Goal: Task Accomplishment & Management: Complete application form

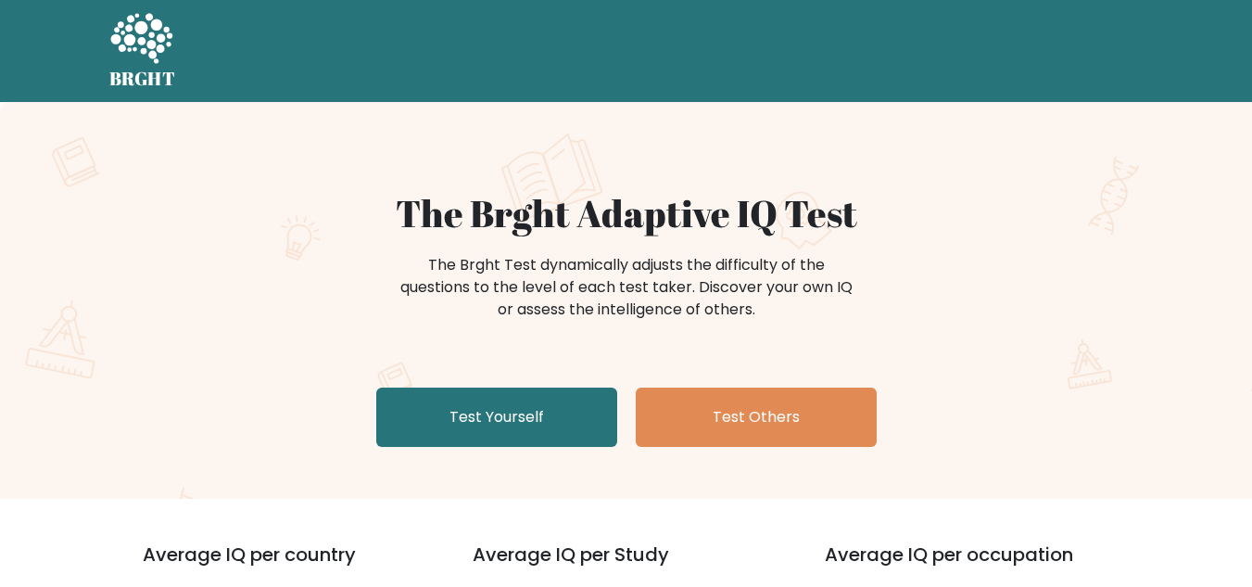
scroll to position [187, 0]
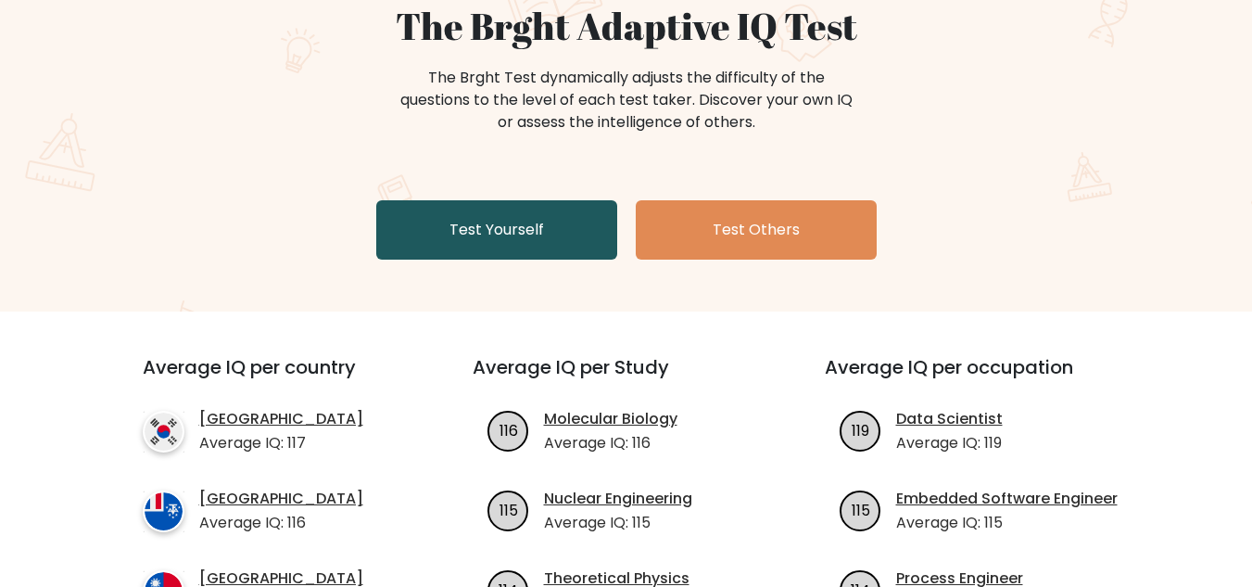
click at [513, 230] on link "Test Yourself" at bounding box center [496, 229] width 241 height 59
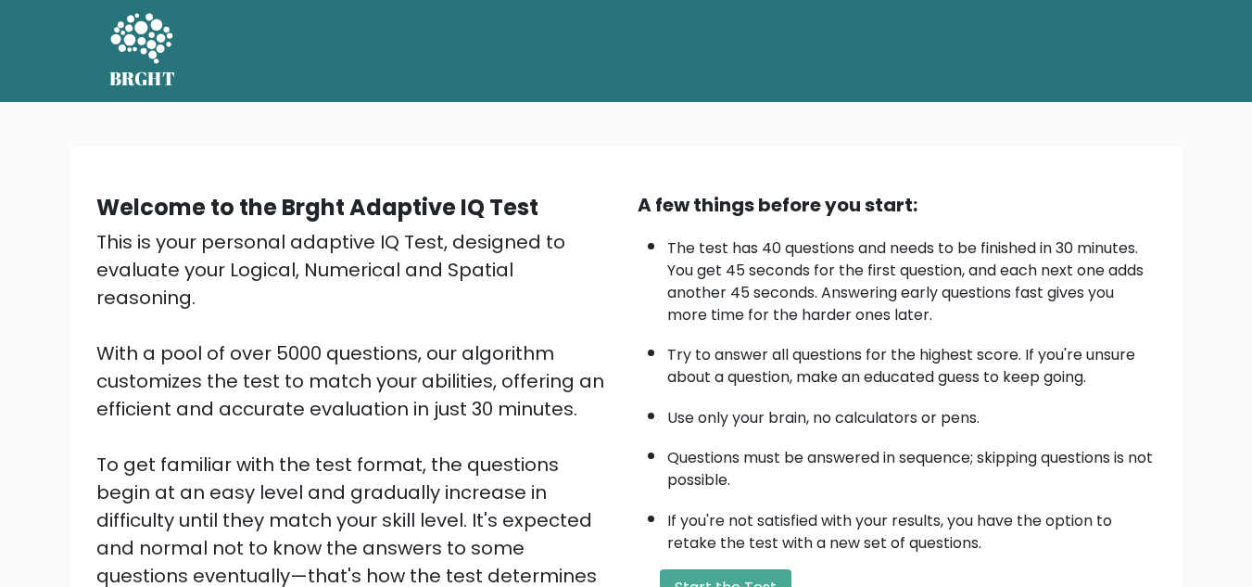
scroll to position [262, 0]
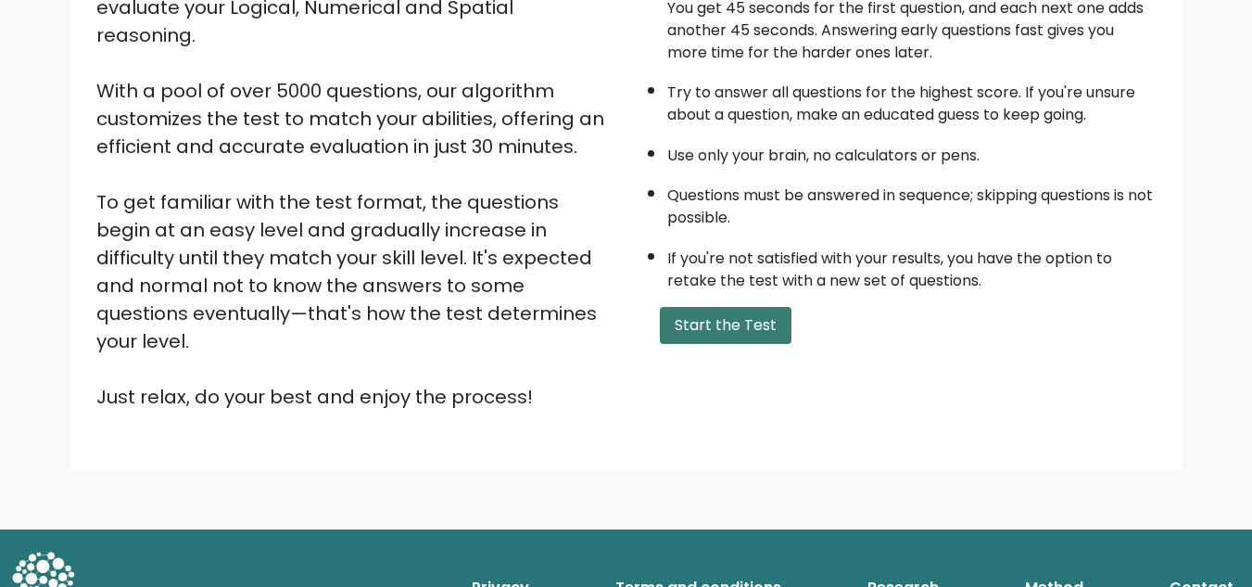
click at [734, 330] on button "Start the Test" at bounding box center [726, 325] width 132 height 37
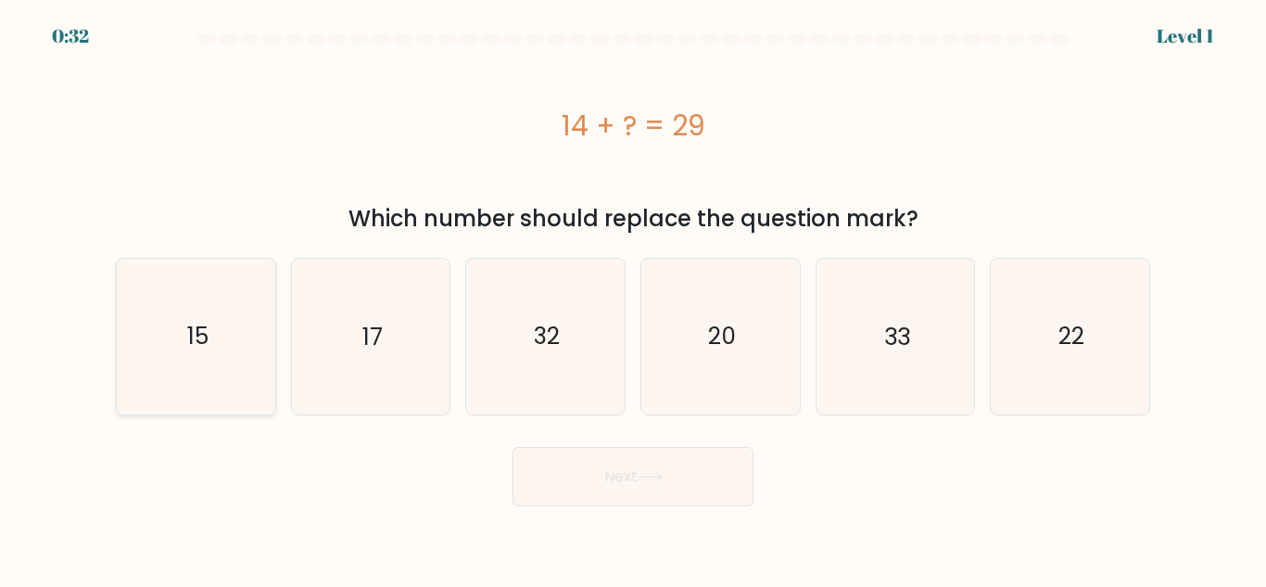
click at [201, 335] on text "15" at bounding box center [196, 336] width 21 height 32
click at [633, 298] on input "a. 15" at bounding box center [633, 296] width 1 height 5
radio input "true"
click at [613, 478] on button "Next" at bounding box center [633, 476] width 241 height 59
click at [661, 479] on icon at bounding box center [650, 477] width 22 height 8
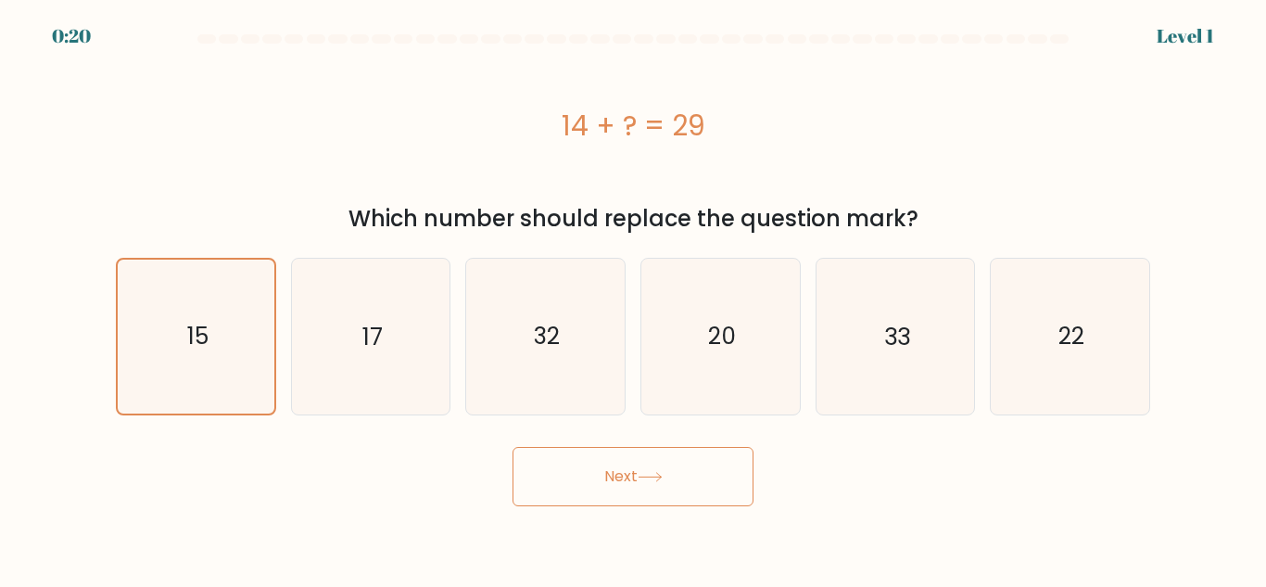
click at [608, 475] on button "Next" at bounding box center [633, 476] width 241 height 59
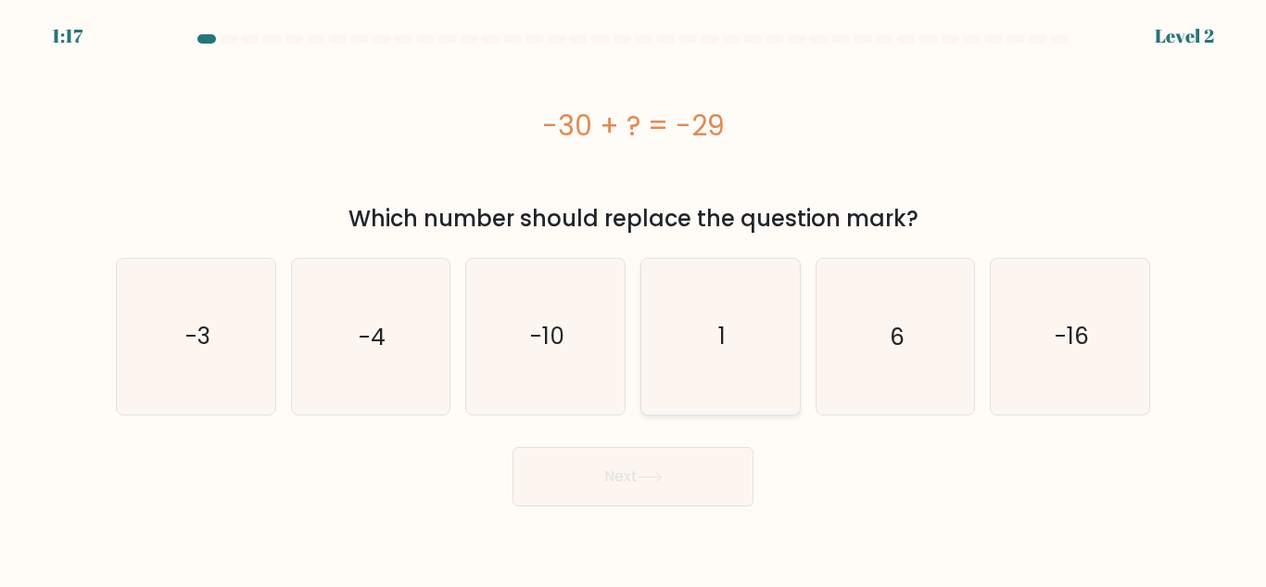
click at [720, 348] on text "1" at bounding box center [721, 336] width 7 height 32
click at [634, 298] on input "d. 1" at bounding box center [633, 296] width 1 height 5
radio input "true"
click at [614, 473] on button "Next" at bounding box center [633, 476] width 241 height 59
click at [647, 477] on icon at bounding box center [650, 477] width 25 height 10
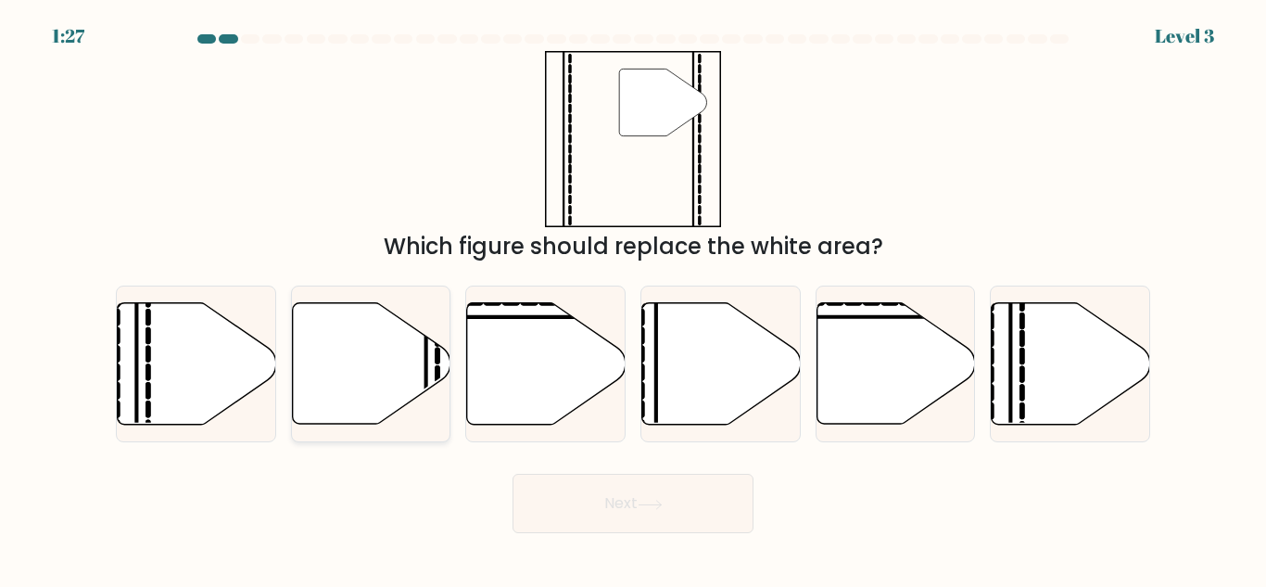
click at [411, 355] on icon at bounding box center [371, 363] width 158 height 121
click at [633, 298] on input "b." at bounding box center [633, 296] width 1 height 5
radio input "true"
click at [613, 495] on button "Next" at bounding box center [633, 503] width 241 height 59
click at [661, 494] on button "Next" at bounding box center [633, 503] width 241 height 59
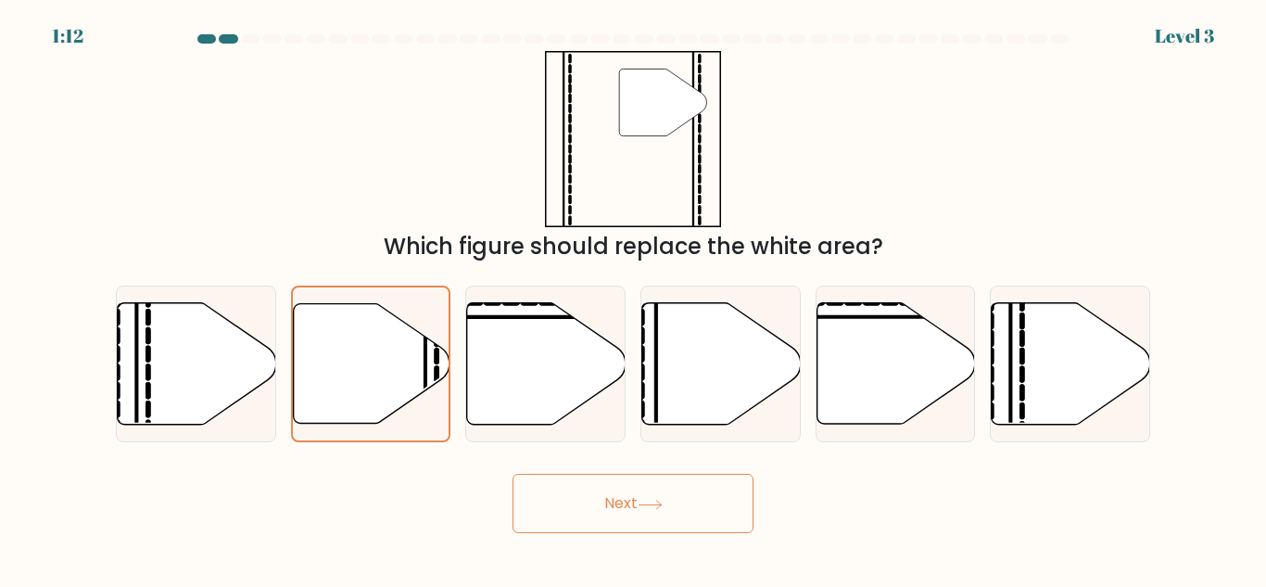
click at [624, 503] on button "Next" at bounding box center [633, 503] width 241 height 59
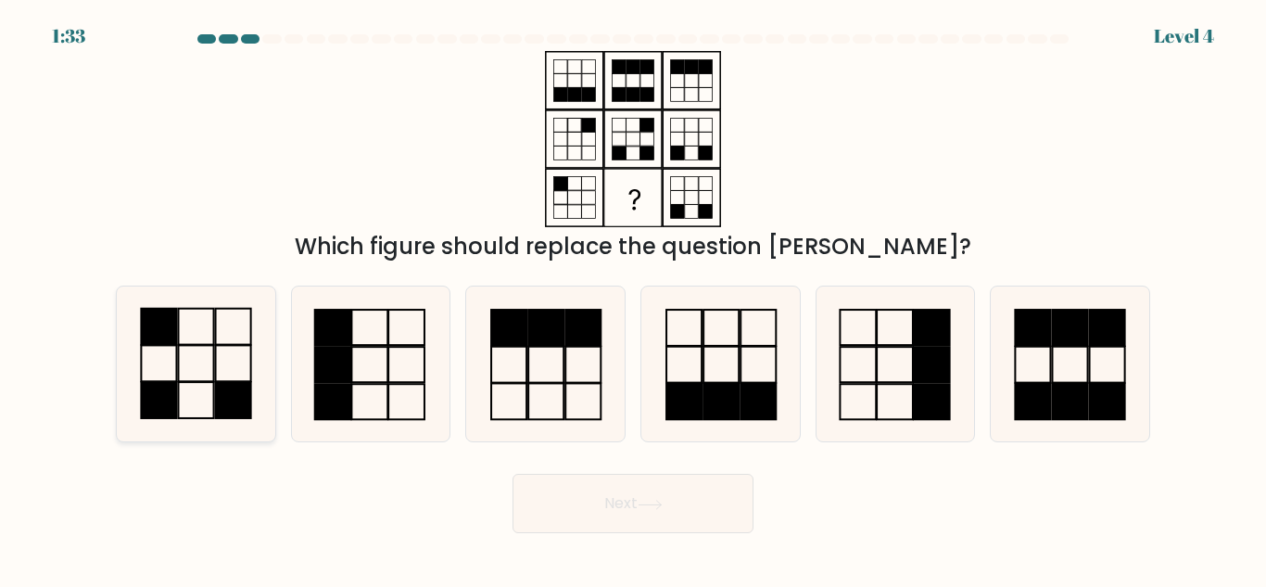
click at [209, 370] on icon at bounding box center [196, 363] width 155 height 155
click at [633, 298] on input "a." at bounding box center [633, 296] width 1 height 5
radio input "true"
click at [639, 497] on button "Next" at bounding box center [633, 503] width 241 height 59
click at [654, 503] on icon at bounding box center [650, 505] width 25 height 10
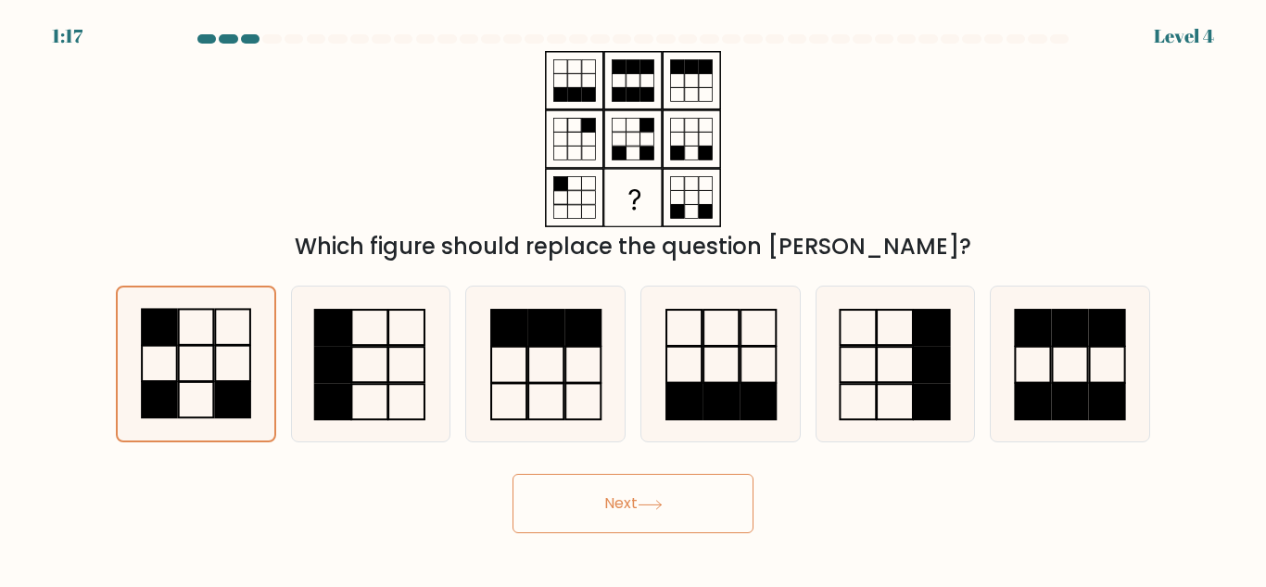
click at [646, 503] on icon at bounding box center [650, 505] width 25 height 10
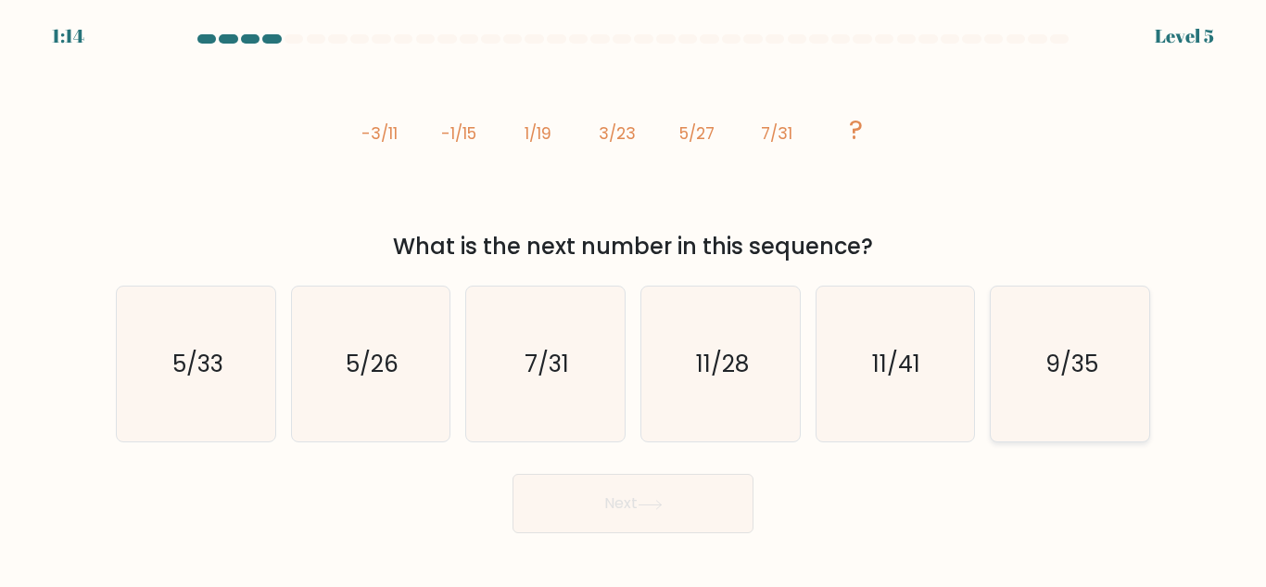
click at [1076, 361] on text "9/35" at bounding box center [1071, 364] width 53 height 32
click at [634, 298] on input "f. 9/35" at bounding box center [633, 296] width 1 height 5
radio input "true"
click at [626, 506] on button "Next" at bounding box center [633, 503] width 241 height 59
click at [599, 500] on button "Next" at bounding box center [633, 503] width 241 height 59
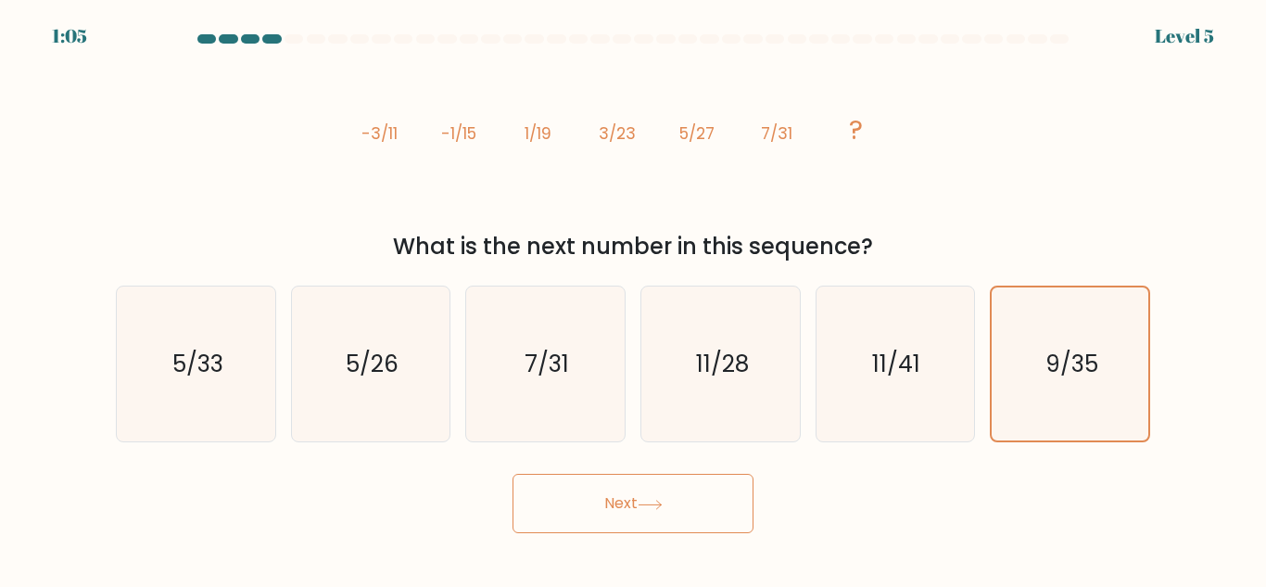
click at [640, 503] on button "Next" at bounding box center [633, 503] width 241 height 59
click at [616, 501] on button "Next" at bounding box center [633, 503] width 241 height 59
click at [625, 503] on button "Next" at bounding box center [633, 503] width 241 height 59
click at [615, 507] on button "Next" at bounding box center [633, 503] width 241 height 59
click at [663, 503] on icon at bounding box center [650, 505] width 25 height 10
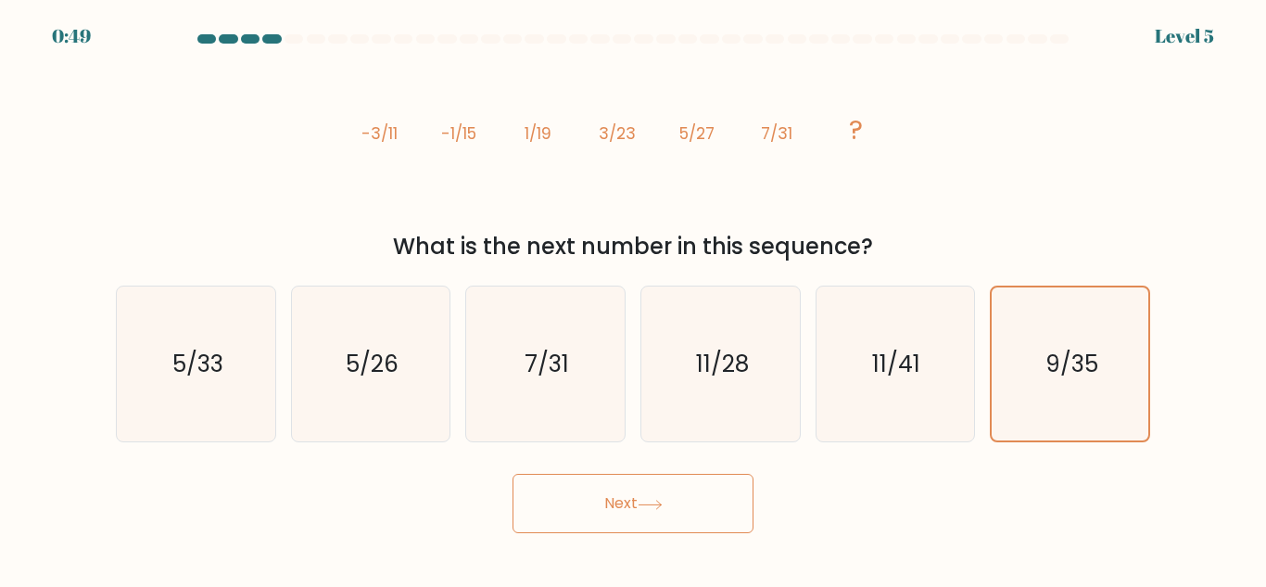
click at [583, 500] on button "Next" at bounding box center [633, 503] width 241 height 59
click at [615, 502] on button "Next" at bounding box center [633, 503] width 241 height 59
click at [1035, 321] on icon "9/35" at bounding box center [1069, 363] width 153 height 153
click at [634, 298] on input "f. 9/35" at bounding box center [633, 296] width 1 height 5
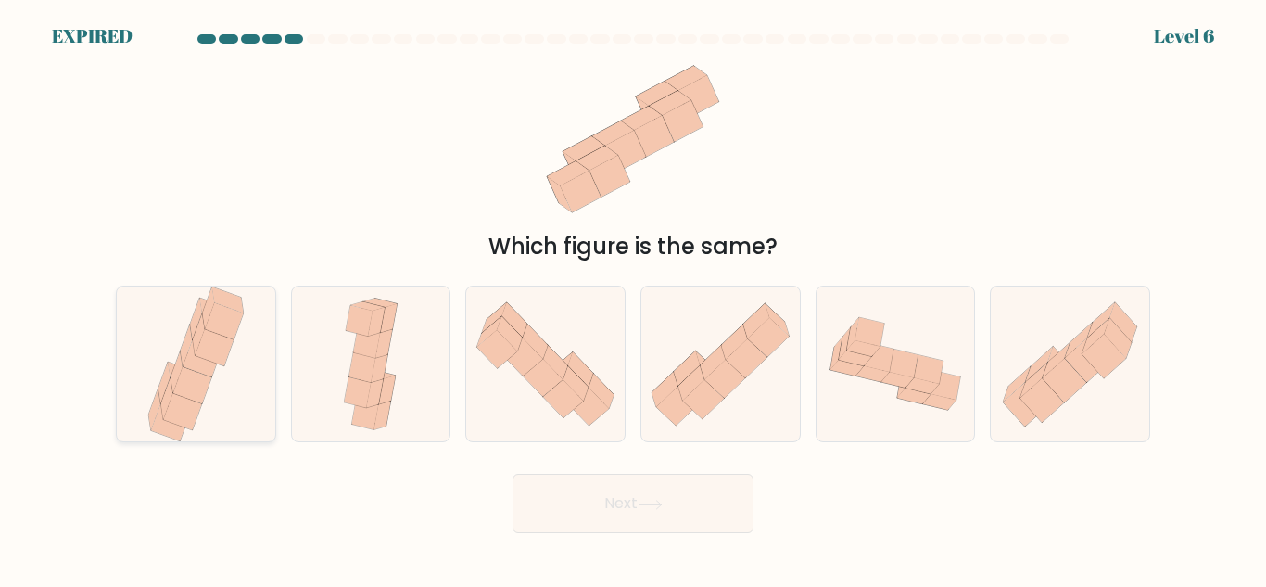
click at [197, 361] on icon at bounding box center [202, 358] width 38 height 37
click at [633, 298] on input "a." at bounding box center [633, 296] width 1 height 5
radio input "true"
click at [631, 496] on button "Next" at bounding box center [633, 503] width 241 height 59
click at [654, 504] on icon at bounding box center [650, 504] width 22 height 8
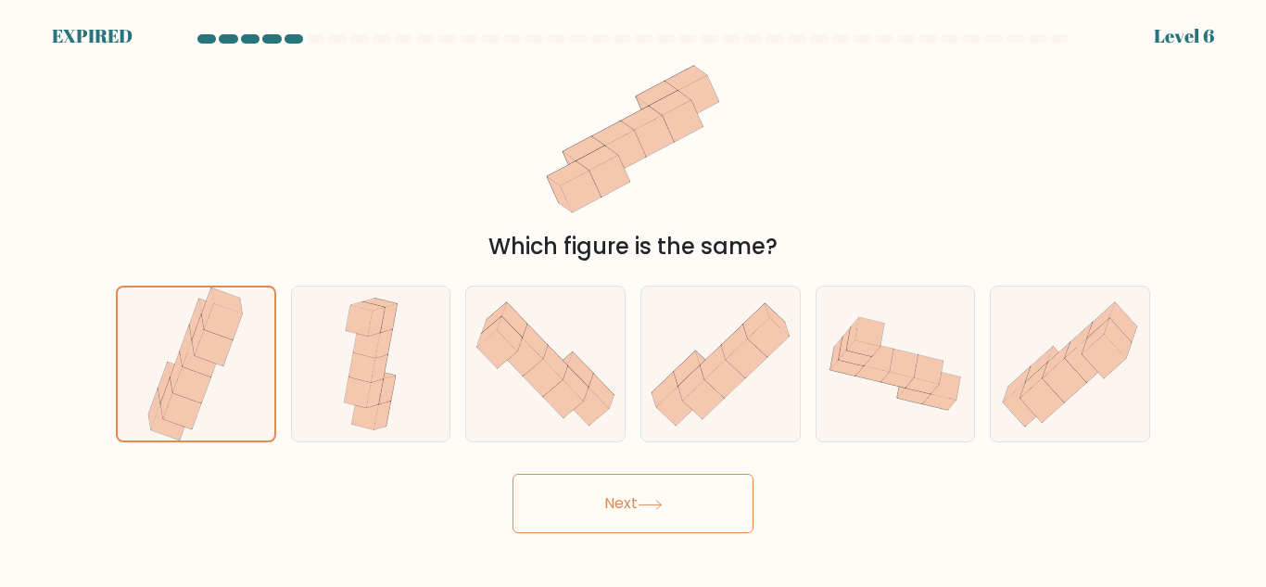
click at [513, 474] on button "Next" at bounding box center [633, 503] width 241 height 59
click at [214, 348] on icon at bounding box center [215, 348] width 38 height 36
click at [633, 298] on input "a." at bounding box center [633, 296] width 1 height 5
click at [513, 474] on button "Next" at bounding box center [633, 503] width 241 height 59
click at [603, 505] on button "Next" at bounding box center [633, 503] width 241 height 59
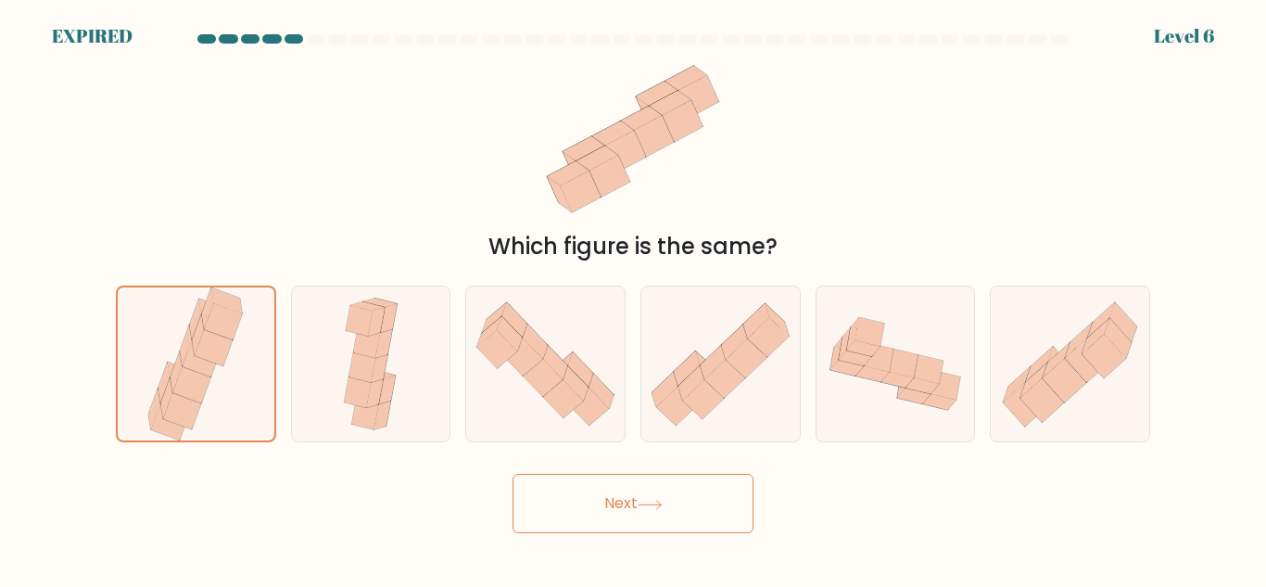
click at [603, 505] on button "Next" at bounding box center [633, 503] width 241 height 59
